Goal: Complete application form

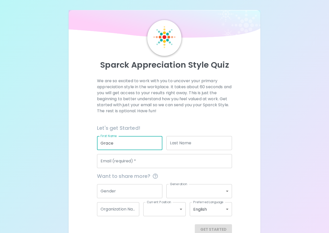
type input "Grace"
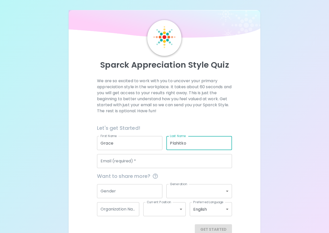
type input "Plahitko"
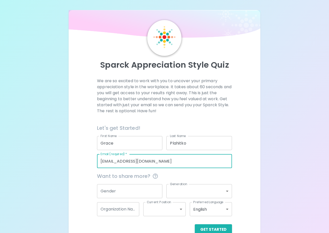
type input "[EMAIL_ADDRESS][DOMAIN_NAME]"
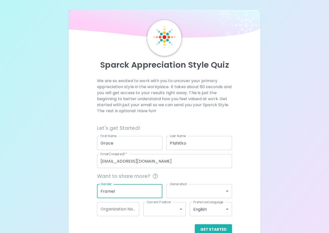
type input "Framel"
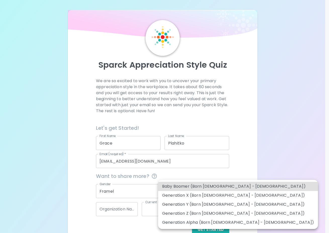
click at [194, 195] on body "Sparck Appreciation Style Quiz We are so excited to work with you to uncover yo…" at bounding box center [164, 122] width 329 height 245
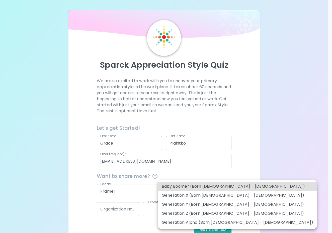
click at [205, 216] on li "Generation Z (Born [DEMOGRAPHIC_DATA] - [DEMOGRAPHIC_DATA])" at bounding box center [238, 213] width 160 height 9
type input "generation_z"
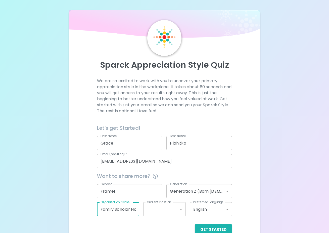
type input "Family Scholar House"
click at [184, 211] on body "Sparck Appreciation Style Quiz We are so excited to work with you to uncover yo…" at bounding box center [164, 122] width 329 height 245
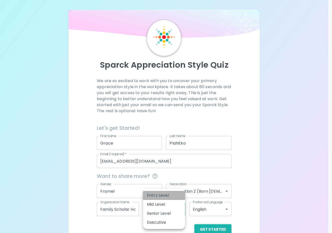
click at [168, 197] on li "Entry Level" at bounding box center [164, 195] width 42 height 9
type input "entry_level"
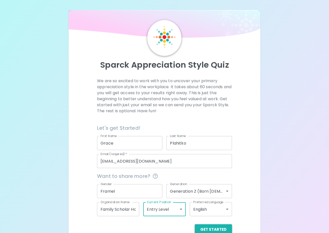
click at [208, 225] on button "Get Started" at bounding box center [213, 230] width 37 height 11
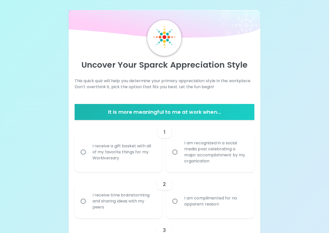
click at [102, 158] on div "I receive a gift basket with all of my favorite things for my Workiversary" at bounding box center [123, 152] width 71 height 30
click at [88, 158] on input "I receive a gift basket with all of my favorite things for my Workiversary" at bounding box center [83, 152] width 11 height 11
radio input "true"
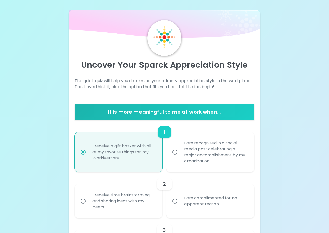
scroll to position [40, 0]
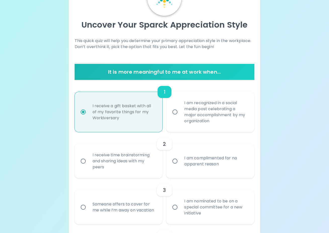
click at [199, 162] on div "I am complimented for no apparent reason" at bounding box center [215, 161] width 71 height 24
click at [180, 162] on input "I am complimented for no apparent reason" at bounding box center [174, 161] width 11 height 11
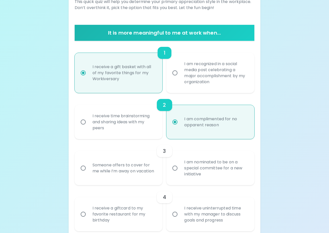
scroll to position [80, 0]
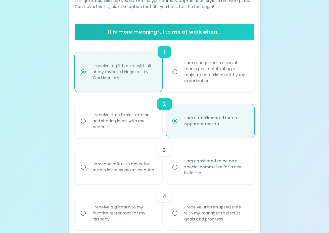
click at [198, 173] on div "I am nominated to be on a special committee for a new initiative" at bounding box center [215, 167] width 71 height 30
click at [180, 173] on input "I am nominated to be on a special committee for a new initiative" at bounding box center [174, 167] width 11 height 11
radio input "true"
radio input "false"
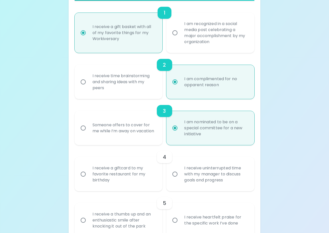
scroll to position [120, 0]
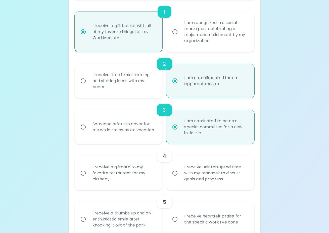
click at [186, 179] on div "I receive uninterrupted time with my manager to discuss goals and progress" at bounding box center [215, 173] width 71 height 30
click at [180, 179] on input "I receive uninterrupted time with my manager to discuss goals and progress" at bounding box center [174, 173] width 11 height 11
radio input "false"
radio input "true"
radio input "false"
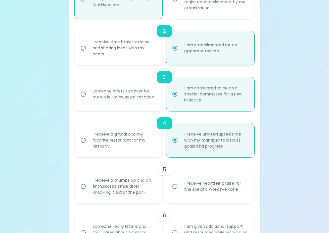
scroll to position [161, 0]
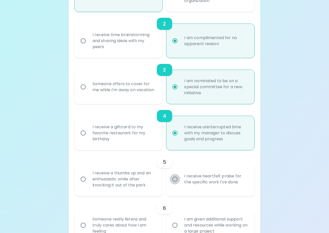
click at [176, 182] on input "I receive heartfelt praise for the specific work I’ve done" at bounding box center [174, 179] width 11 height 11
radio input "false"
radio input "true"
radio input "false"
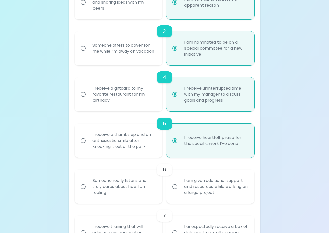
scroll to position [201, 0]
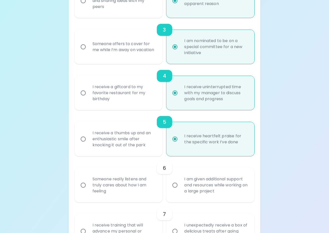
click at [176, 182] on input "I am given additional support and resources while working on a large project" at bounding box center [174, 185] width 11 height 11
radio input "false"
radio input "true"
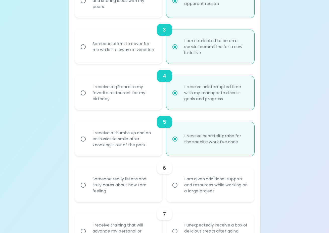
radio input "false"
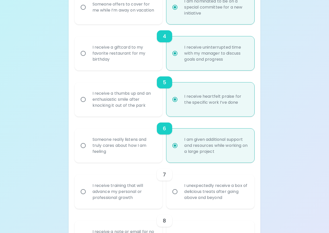
scroll to position [241, 0]
click at [138, 192] on div "I receive training that will advance my personal or professional growth" at bounding box center [123, 191] width 71 height 30
click at [88, 192] on input "I receive training that will advance my personal or professional growth" at bounding box center [83, 191] width 11 height 11
radio input "false"
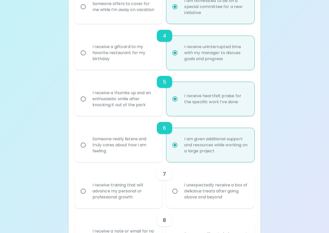
radio input "false"
radio input "true"
radio input "false"
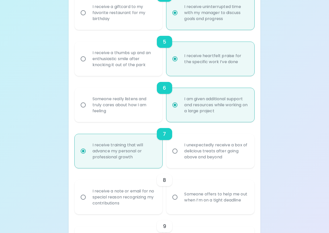
scroll to position [280, 0]
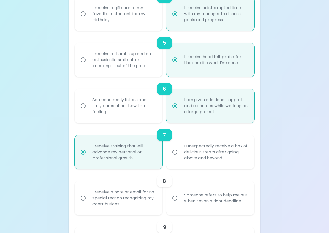
click at [159, 199] on div "I receive a note or email for no special reason recognizing my contributions" at bounding box center [123, 198] width 71 height 30
click at [88, 199] on input "I receive a note or email for no special reason recognizing my contributions" at bounding box center [83, 198] width 11 height 11
radio input "false"
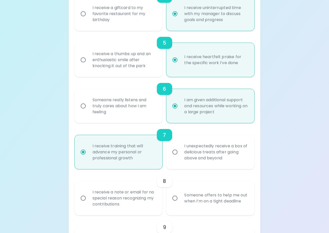
radio input "false"
radio input "true"
radio input "false"
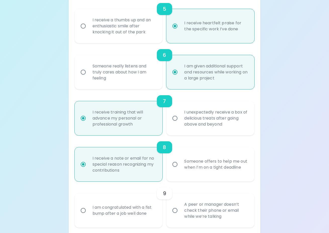
scroll to position [320, 0]
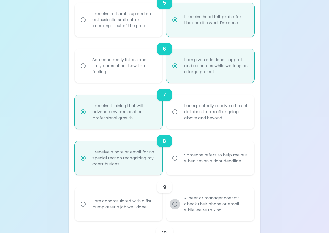
click at [180, 204] on input "A peer or manager doesn’t check their phone or email while we’re talking" at bounding box center [174, 204] width 11 height 11
radio input "false"
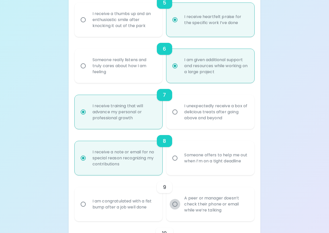
radio input "false"
radio input "true"
radio input "false"
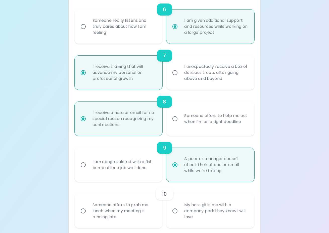
scroll to position [360, 0]
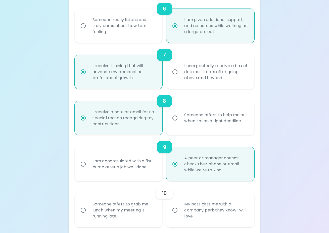
click at [132, 209] on div "Someone offers to grab me lunch when my meeting is running late" at bounding box center [123, 211] width 71 height 30
click at [88, 209] on input "Someone offers to grab me lunch when my meeting is running late" at bounding box center [83, 210] width 11 height 11
radio input "false"
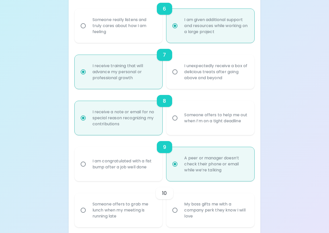
radio input "false"
radio input "true"
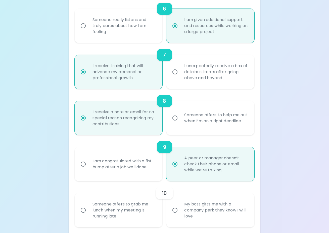
radio input "false"
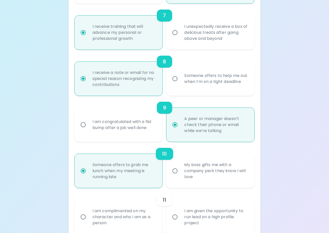
scroll to position [401, 0]
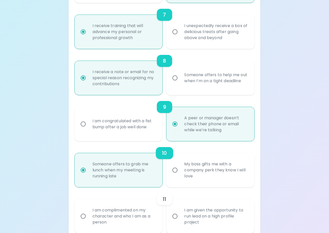
click at [146, 219] on div "I am complimented on my character and who I am as a person" at bounding box center [123, 217] width 71 height 30
click at [88, 219] on input "I am complimented on my character and who I am as a person" at bounding box center [83, 216] width 11 height 11
radio input "false"
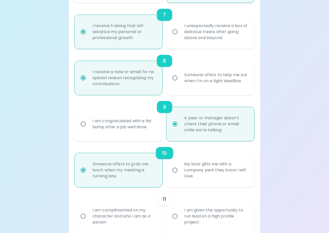
radio input "false"
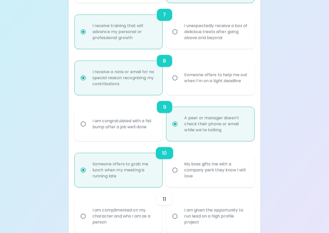
radio input "true"
radio input "false"
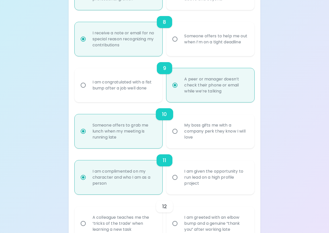
scroll to position [441, 0]
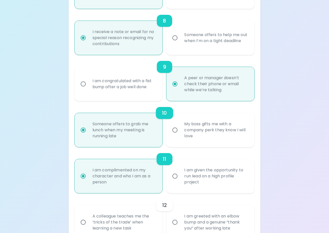
click at [195, 190] on div "I am given the opportunity to run lead on a high profile project" at bounding box center [215, 176] width 71 height 30
click at [180, 182] on input "I am given the opportunity to run lead on a high profile project" at bounding box center [174, 176] width 11 height 11
radio input "false"
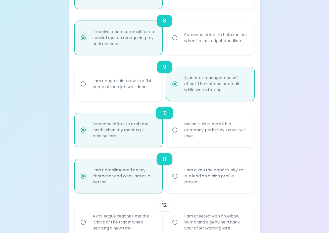
radio input "false"
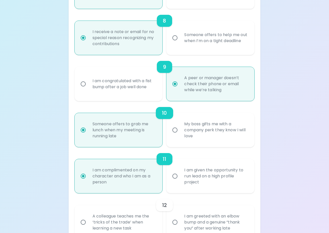
radio input "false"
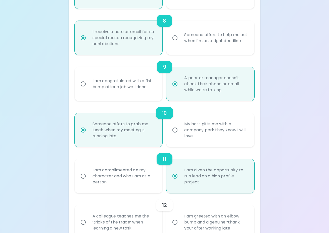
click at [138, 221] on div "A colleague teaches me the ‘tricks of the trade’ when learning a new task" at bounding box center [123, 223] width 71 height 30
click at [88, 221] on input "A colleague teaches me the ‘tricks of the trade’ when learning a new task" at bounding box center [83, 222] width 11 height 11
radio input "false"
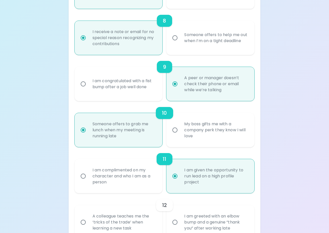
radio input "false"
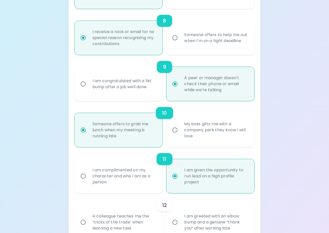
radio input "false"
radio input "true"
radio input "false"
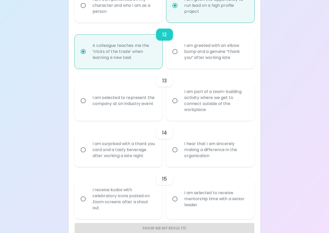
scroll to position [628, 0]
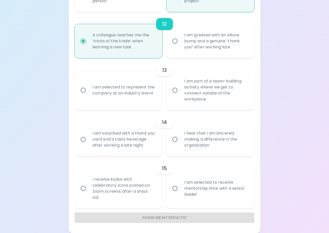
click at [139, 93] on div "I am selected to represent the company at an industry event" at bounding box center [123, 90] width 71 height 24
click at [88, 93] on input "I am selected to represent the company at an industry event" at bounding box center [83, 90] width 11 height 11
radio input "false"
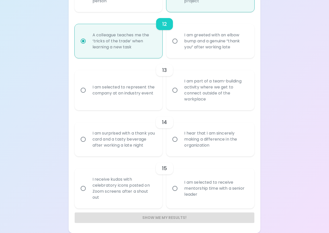
radio input "false"
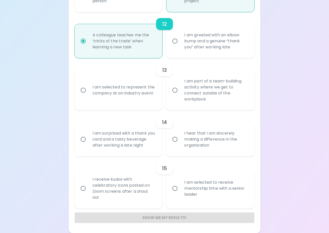
radio input "false"
radio input "true"
radio input "false"
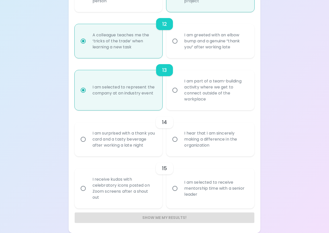
click at [192, 143] on div "I hear that I am sincerely making a difference in the organization" at bounding box center [215, 140] width 71 height 30
click at [180, 143] on input "I hear that I am sincerely making a difference in the organization" at bounding box center [174, 139] width 11 height 11
radio input "false"
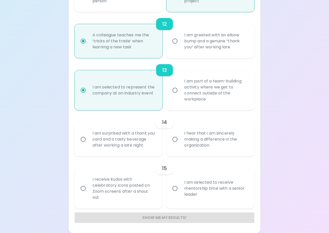
radio input "false"
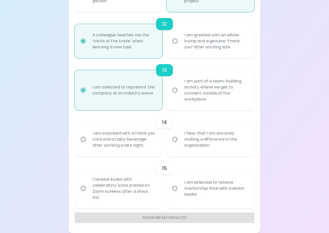
radio input "false"
radio input "true"
radio input "false"
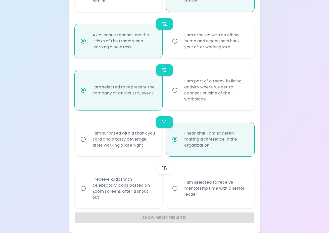
click at [189, 194] on div "I am selected to receive mentorship time with a senior leader" at bounding box center [215, 189] width 71 height 30
click at [180, 194] on input "I am selected to receive mentorship time with a senior leader" at bounding box center [174, 188] width 11 height 11
radio input "false"
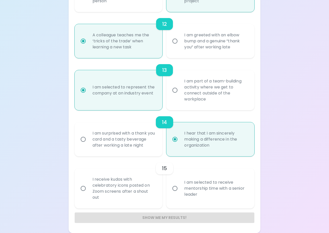
radio input "false"
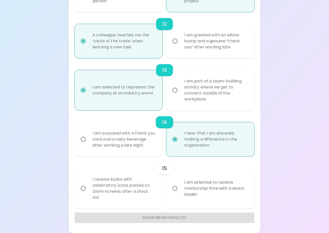
radio input "false"
radio input "true"
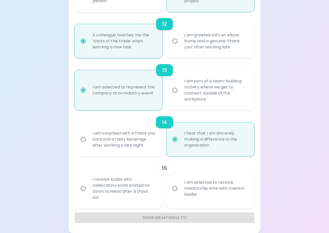
radio input "false"
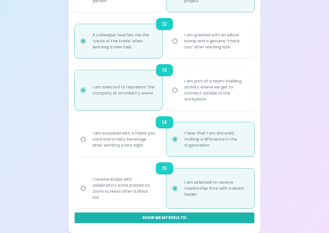
click at [184, 213] on button "Show me my results!" at bounding box center [165, 218] width 180 height 11
radio input "false"
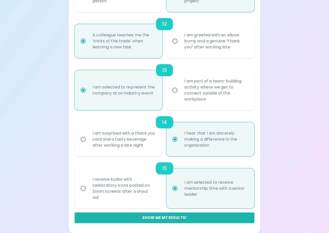
radio input "false"
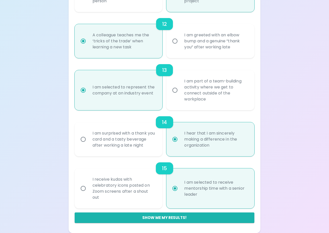
radio input "false"
radio input "true"
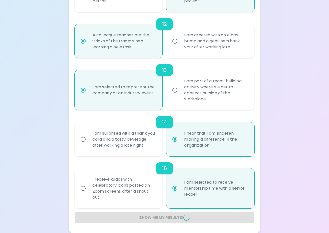
radio input "false"
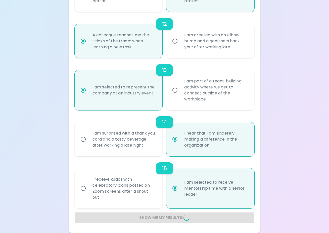
radio input "false"
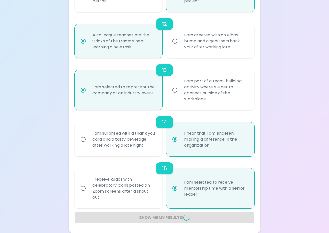
radio input "false"
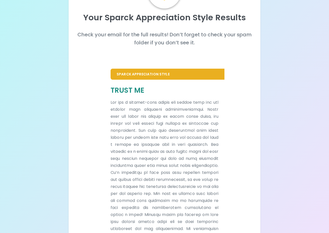
scroll to position [0, 0]
